Goal: Task Accomplishment & Management: Use online tool/utility

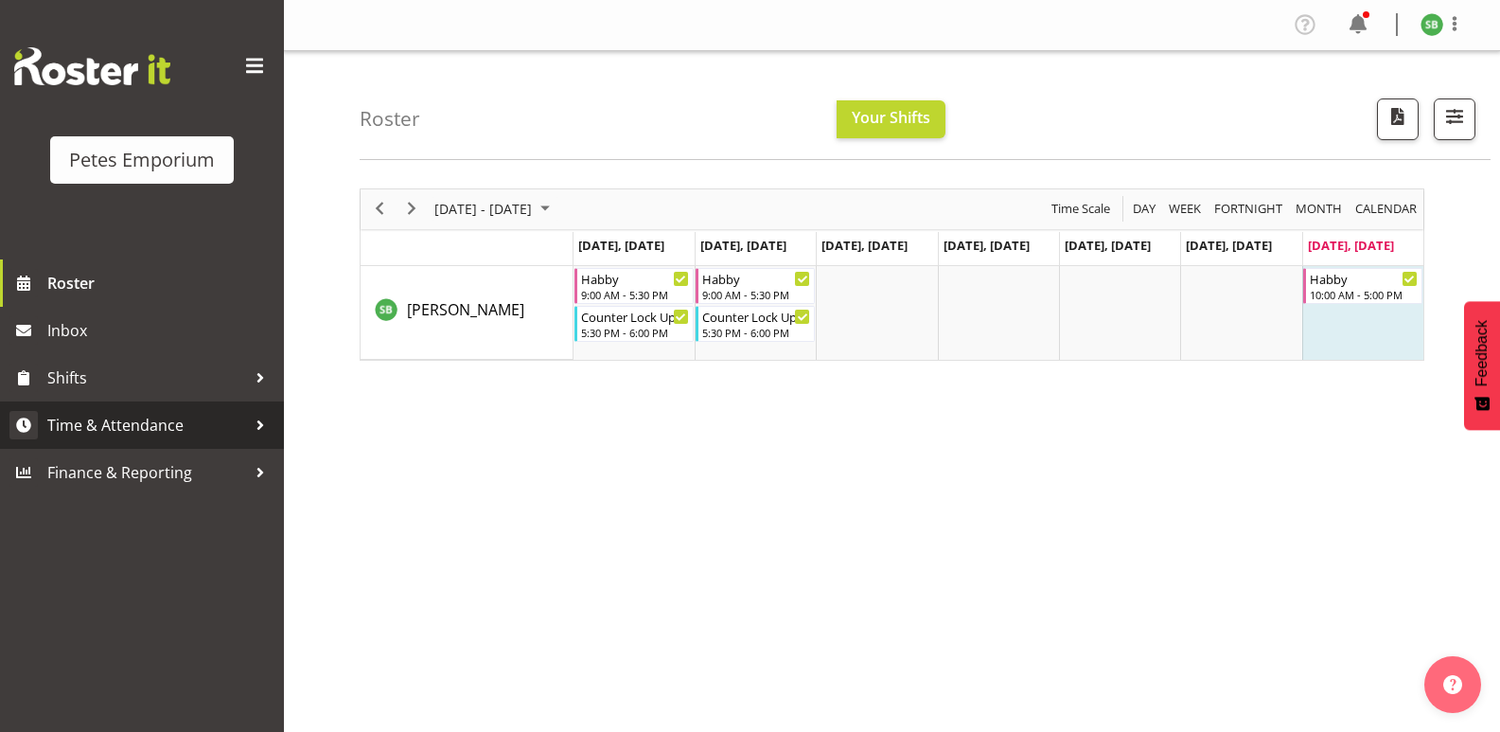
click at [141, 425] on span "Time & Attendance" at bounding box center [146, 425] width 199 height 28
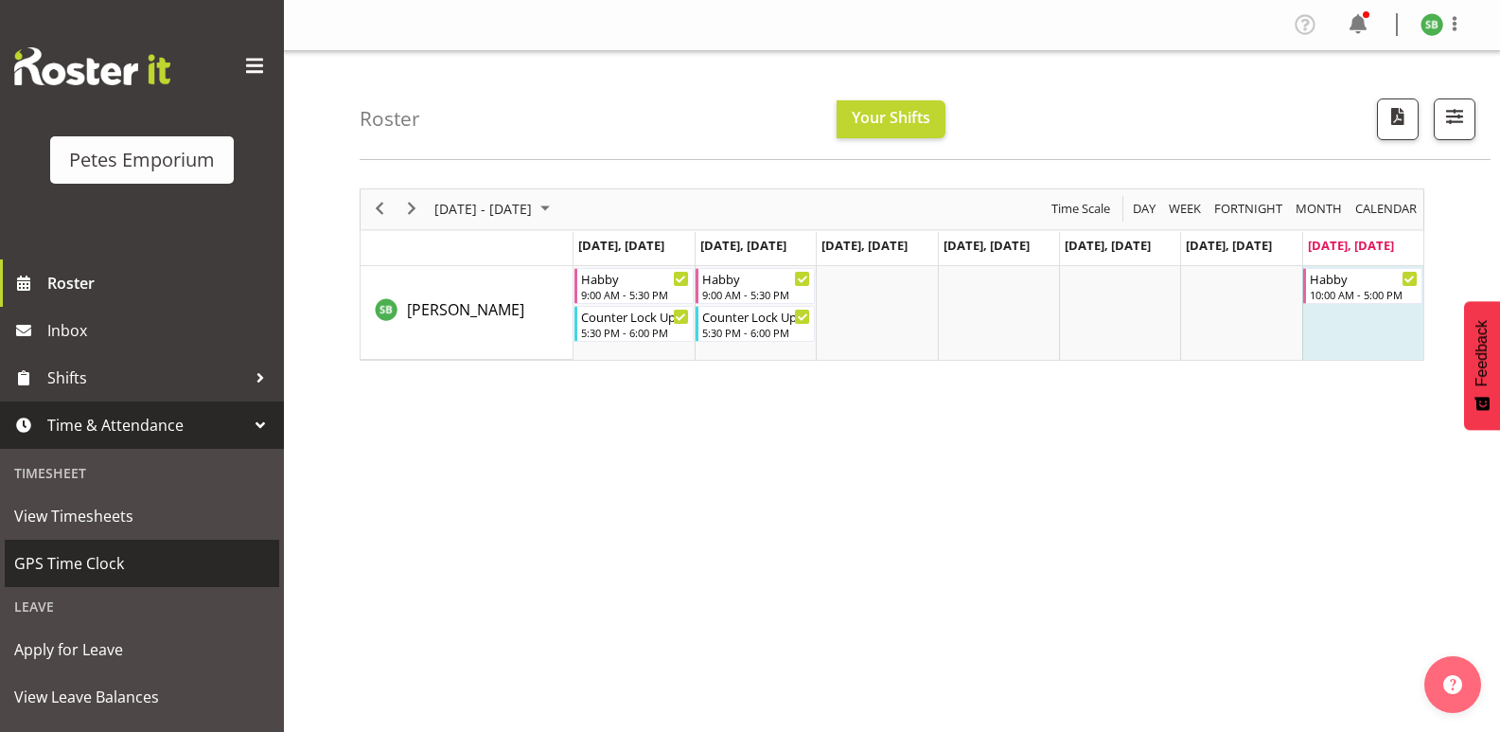
click at [91, 567] on span "GPS Time Clock" at bounding box center [142, 563] width 256 height 28
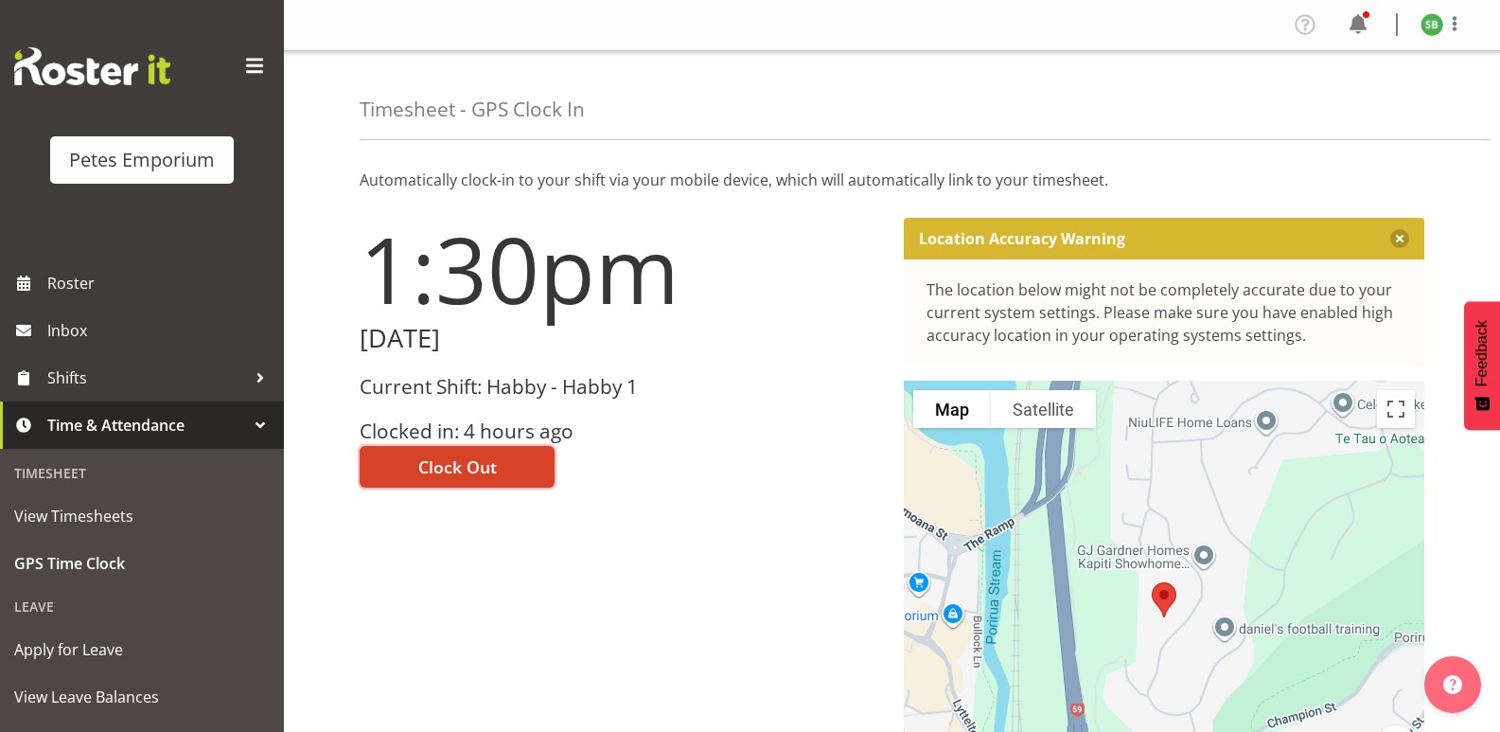
click at [458, 470] on span "Clock Out" at bounding box center [457, 466] width 79 height 25
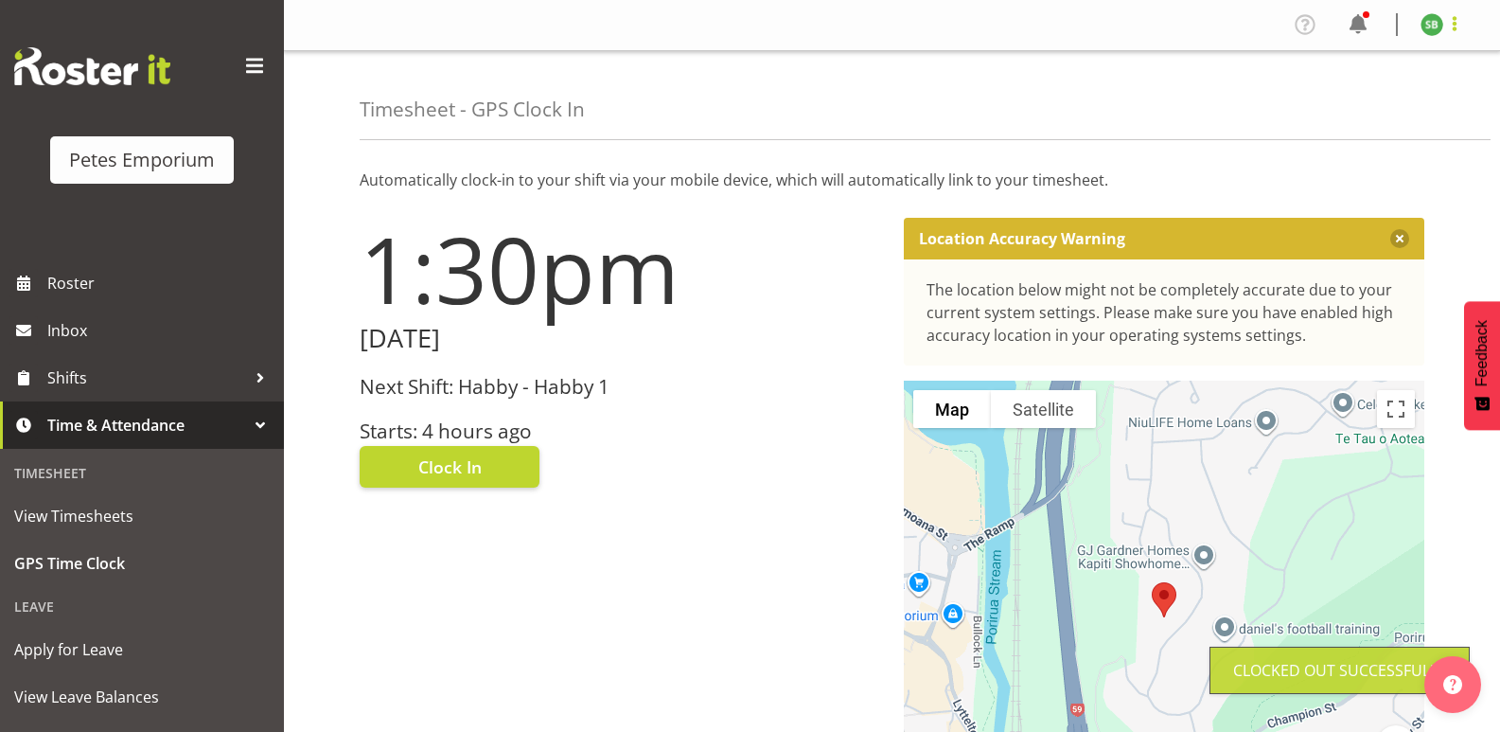
click at [1452, 24] on span at bounding box center [1455, 23] width 23 height 23
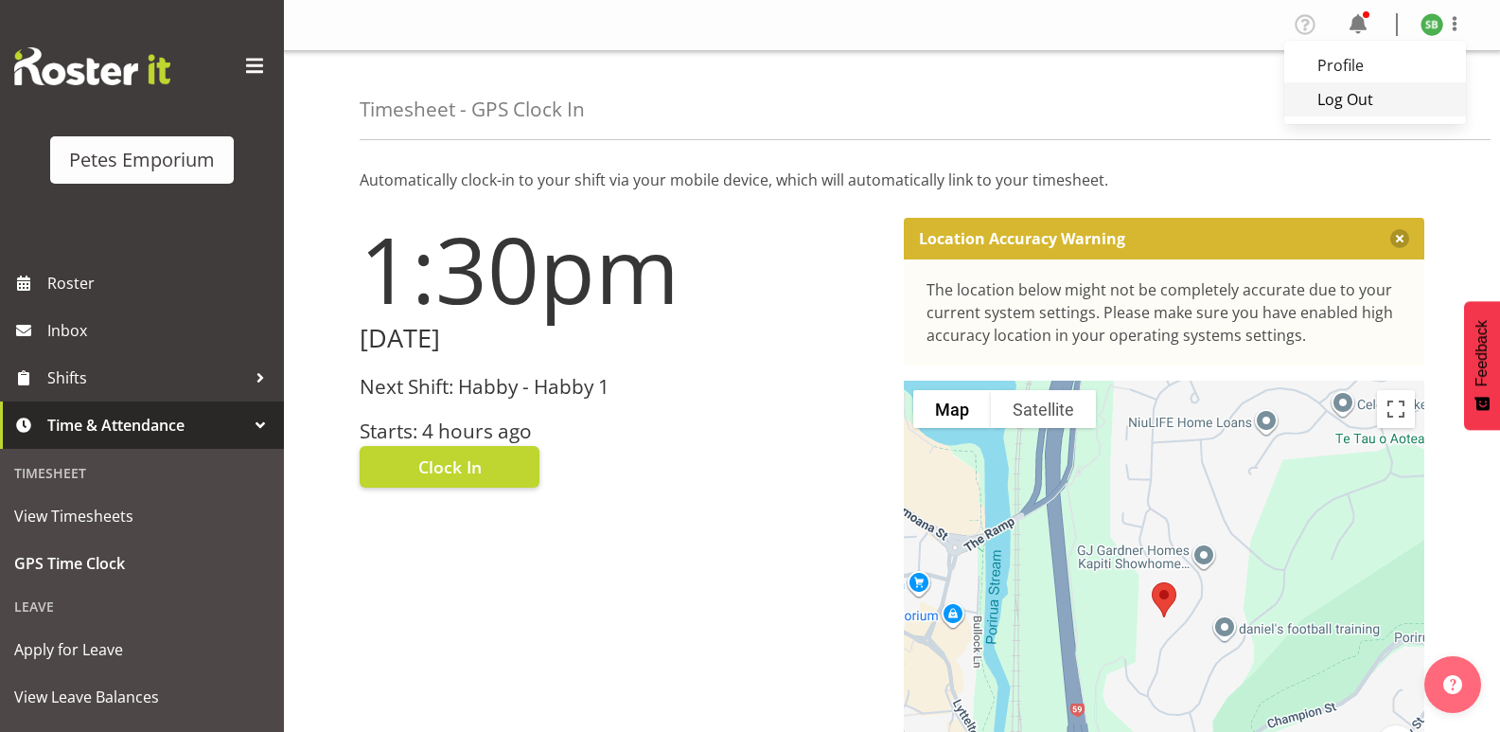
click at [1368, 98] on link "Log Out" at bounding box center [1376, 99] width 182 height 34
